Goal: Information Seeking & Learning: Learn about a topic

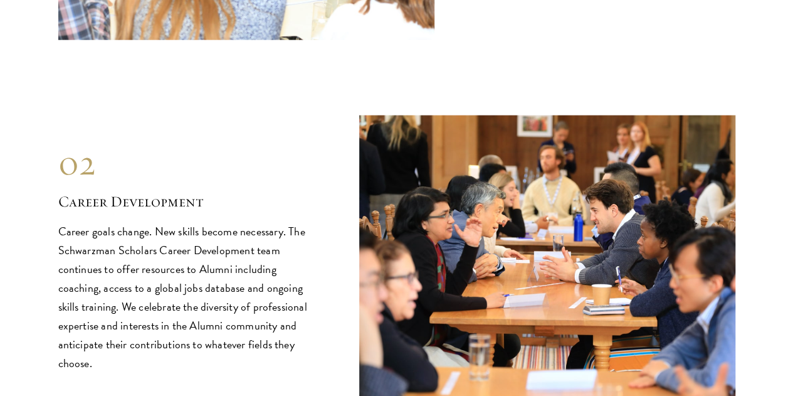
scroll to position [1502, 0]
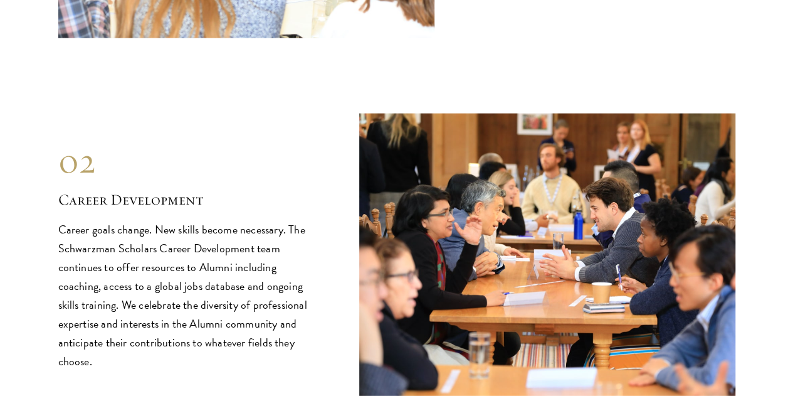
click at [152, 220] on p "Career goals change. New skills become necessary. The Schwarzman Scholars Caree…" at bounding box center [189, 295] width 263 height 150
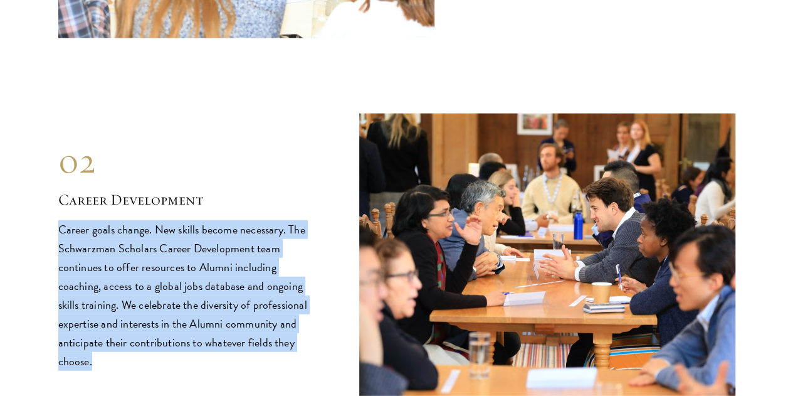
click at [152, 220] on p "Career goals change. New skills become necessary. The Schwarzman Scholars Caree…" at bounding box center [189, 295] width 263 height 150
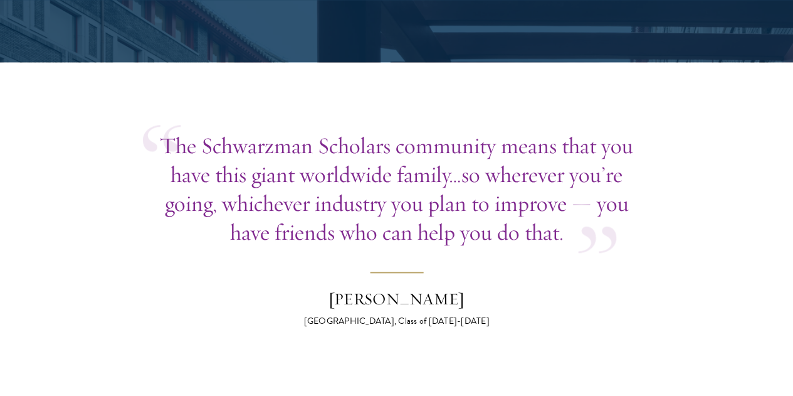
scroll to position [3104, 0]
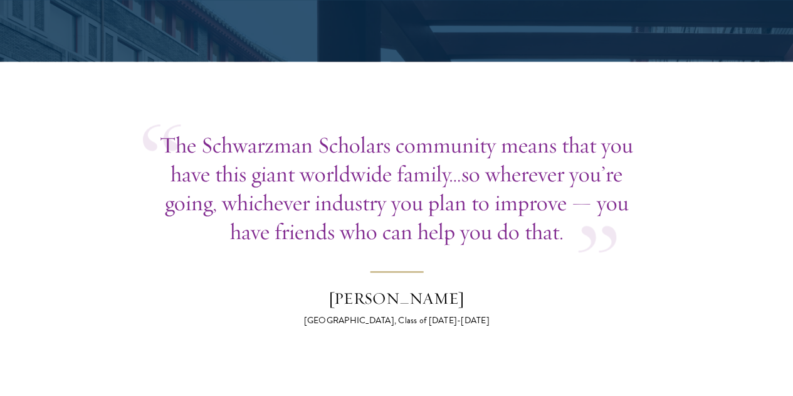
click at [320, 130] on p "The Schwarzman Scholars community means that you have this giant worldwide fami…" at bounding box center [397, 187] width 508 height 115
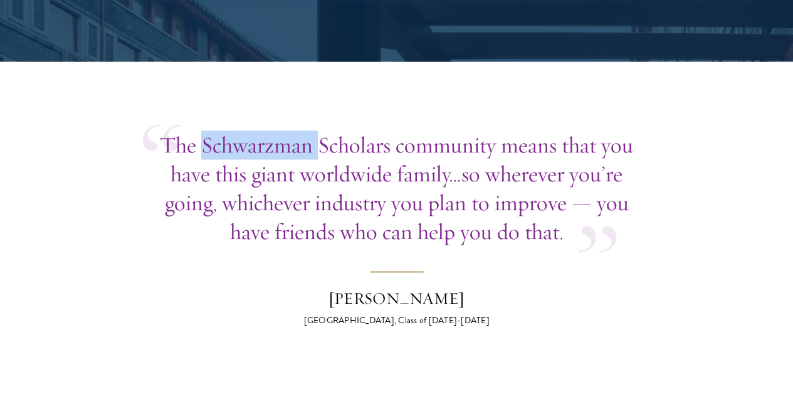
click at [320, 130] on p "The Schwarzman Scholars community means that you have this giant worldwide fami…" at bounding box center [397, 187] width 508 height 115
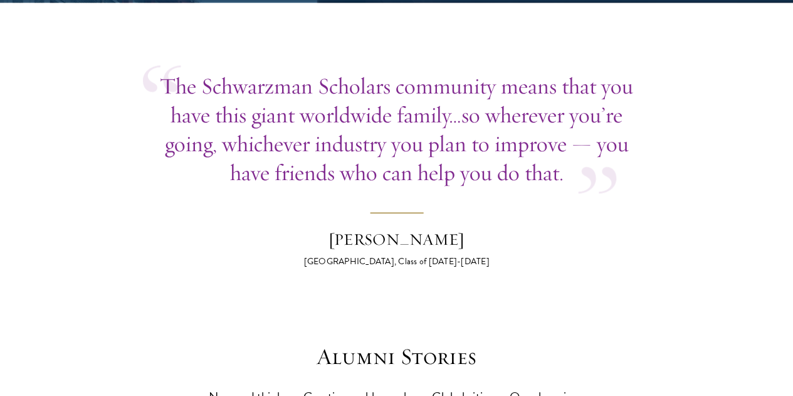
scroll to position [3171, 0]
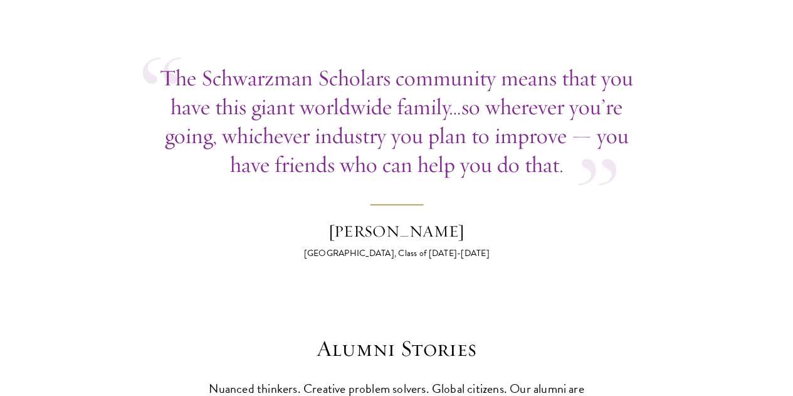
click at [320, 63] on p "The Schwarzman Scholars community means that you have this giant worldwide fami…" at bounding box center [397, 120] width 508 height 115
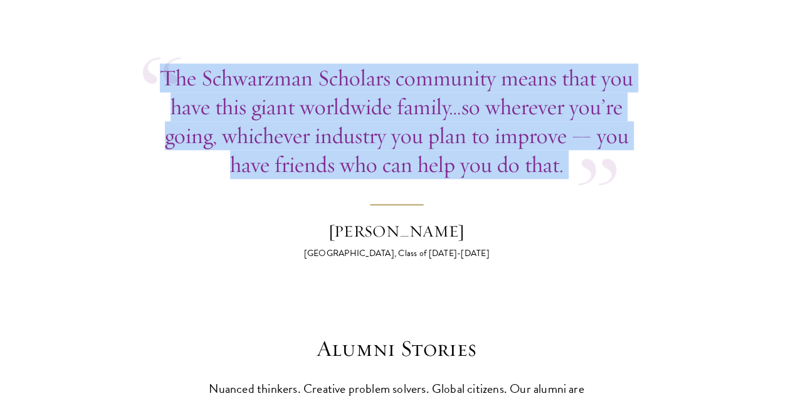
click at [320, 63] on p "The Schwarzman Scholars community means that you have this giant worldwide fami…" at bounding box center [397, 120] width 508 height 115
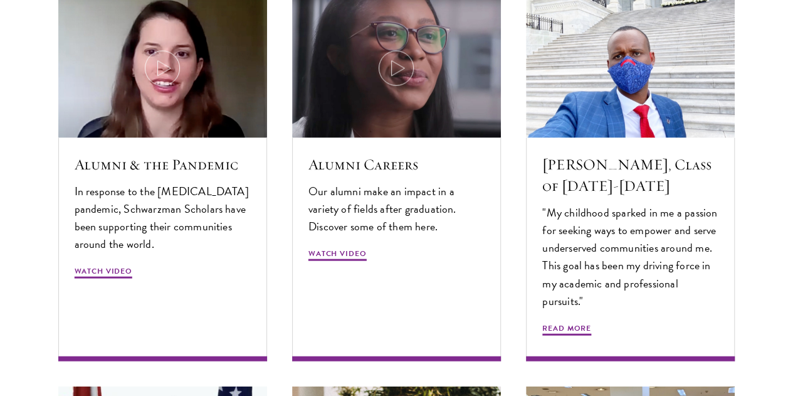
scroll to position [3692, 0]
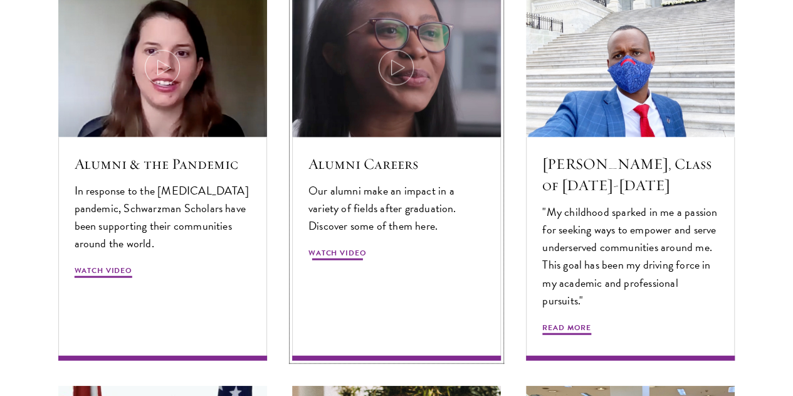
click at [320, 58] on img at bounding box center [396, 68] width 222 height 148
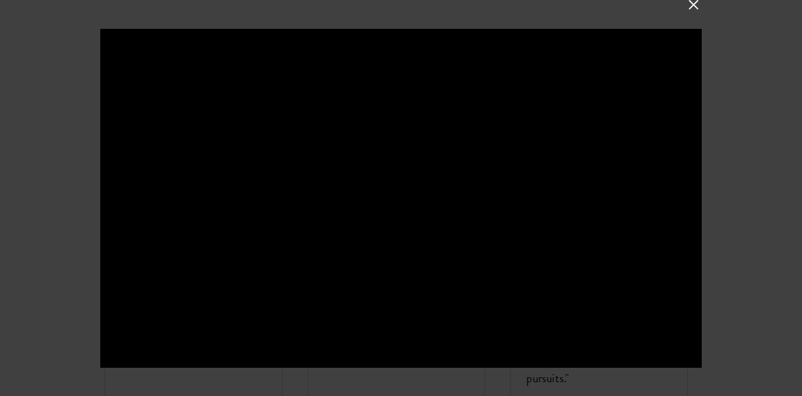
click at [69, 81] on div at bounding box center [401, 198] width 802 height 396
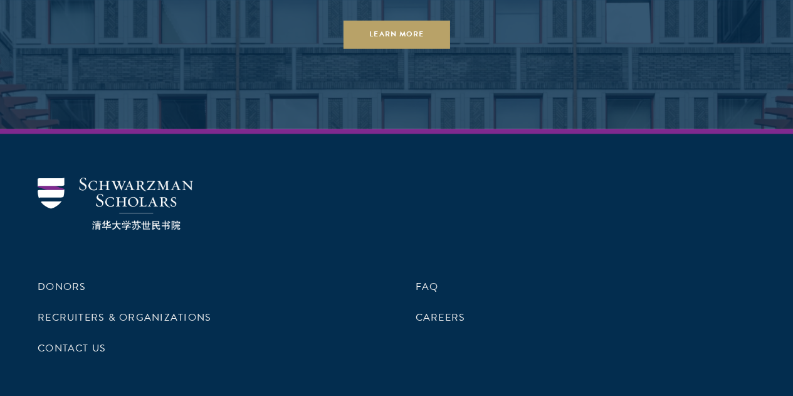
scroll to position [5482, 0]
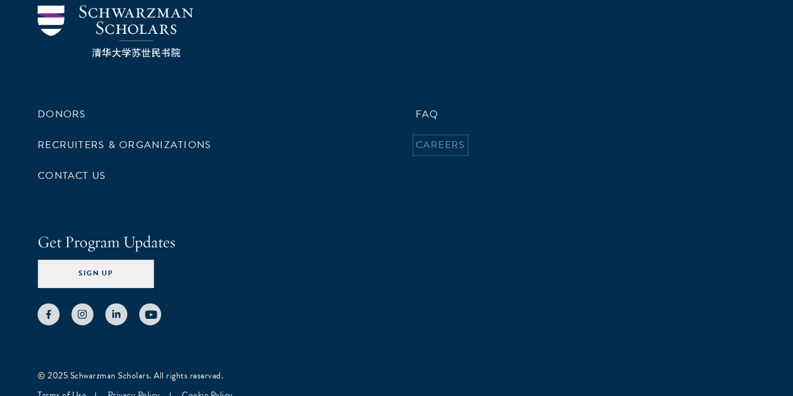
click at [444, 152] on link "Careers" at bounding box center [441, 144] width 50 height 15
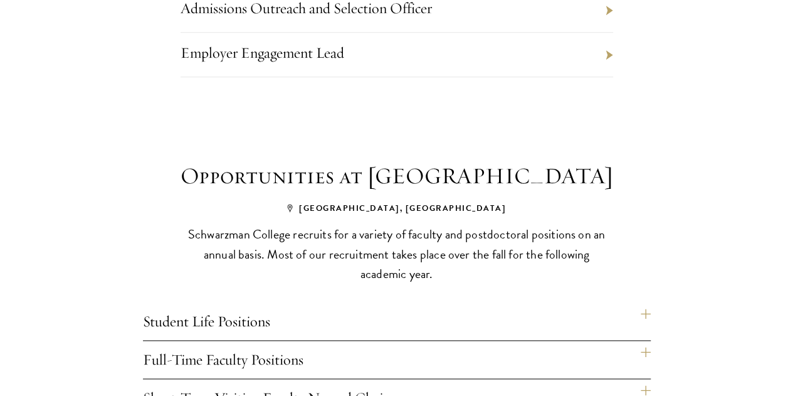
scroll to position [668, 0]
click at [389, 17] on link "Admissions Outreach and Selection Officer" at bounding box center [306, 7] width 251 height 19
click at [308, 61] on link "Employer Engagement Lead" at bounding box center [263, 52] width 164 height 19
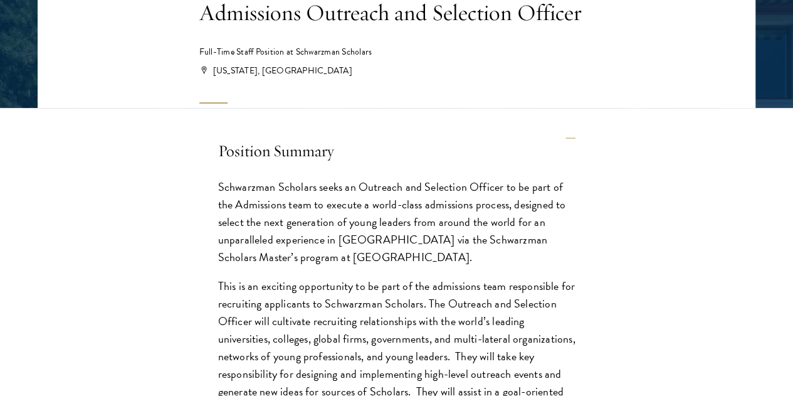
scroll to position [282, 0]
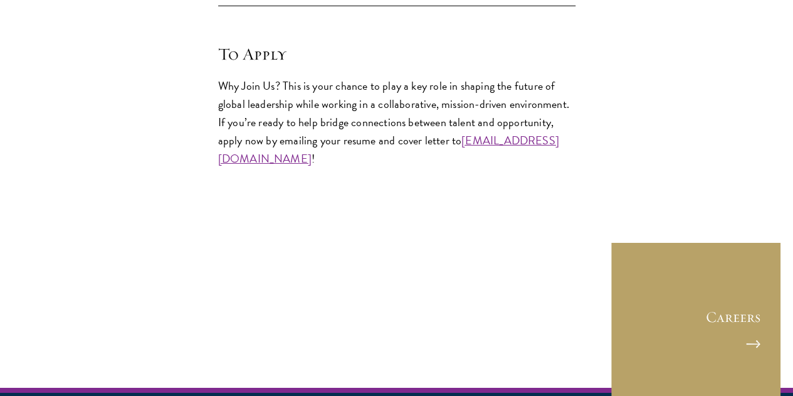
scroll to position [2027, 0]
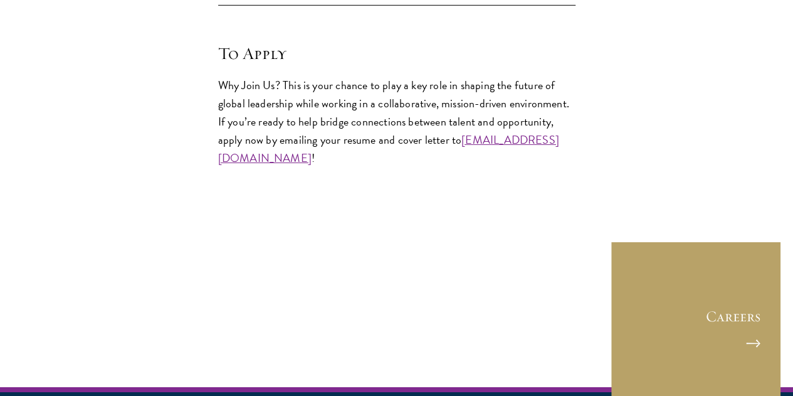
click at [284, 123] on p "Why Join Us? This is your chance to play a key role in shaping the future of gl…" at bounding box center [396, 121] width 357 height 91
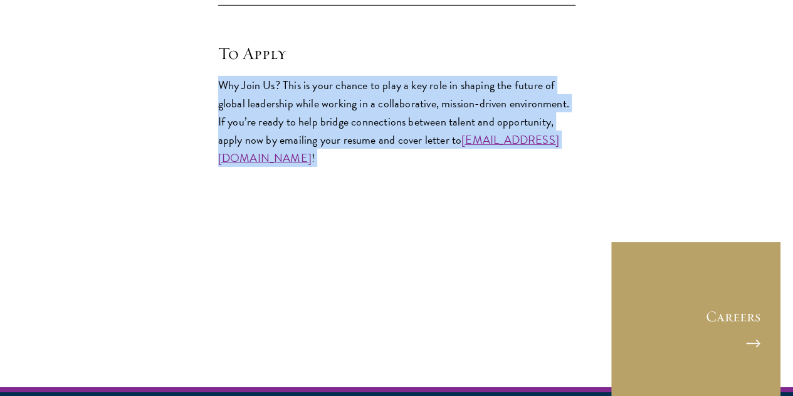
click at [284, 123] on p "Why Join Us? This is your chance to play a key role in shaping the future of gl…" at bounding box center [396, 121] width 357 height 91
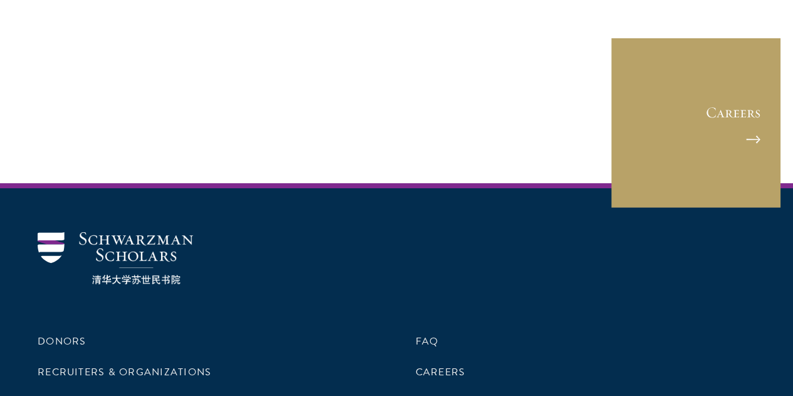
scroll to position [2295, 0]
